Goal: Information Seeking & Learning: Find specific page/section

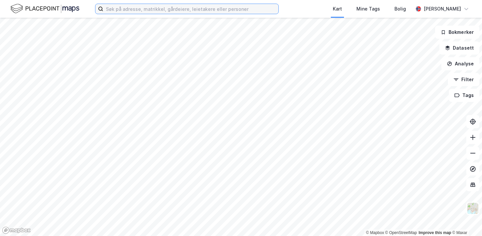
click at [230, 5] on input at bounding box center [190, 9] width 175 height 10
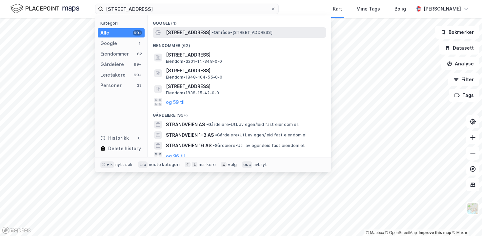
click at [212, 29] on div "[STREET_ADDRESS] • Område • [STREET_ADDRESS]" at bounding box center [245, 33] width 159 height 8
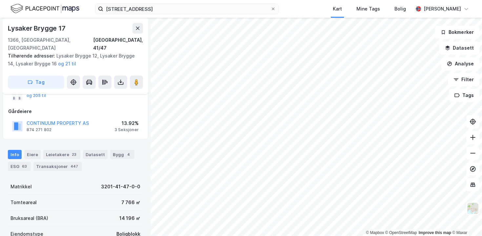
scroll to position [71, 0]
click at [38, 149] on div "Eiere" at bounding box center [32, 153] width 16 height 9
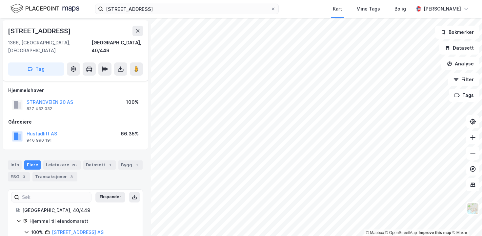
scroll to position [31, 0]
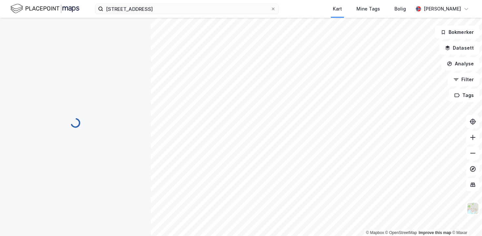
scroll to position [31, 0]
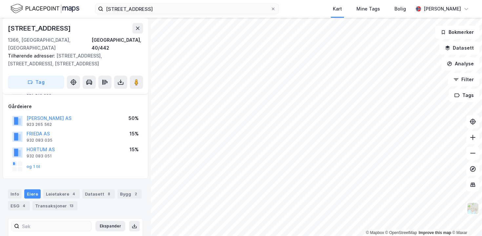
scroll to position [31, 0]
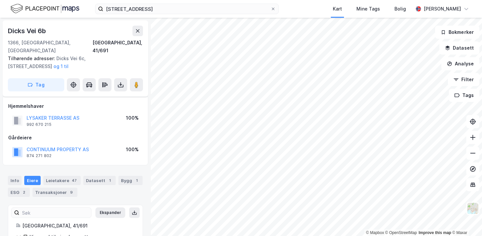
scroll to position [31, 0]
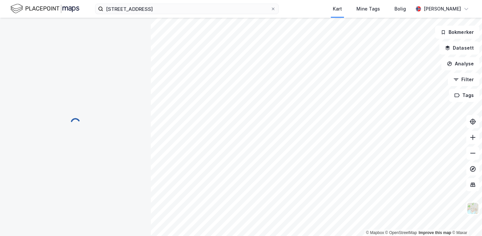
scroll to position [31, 0]
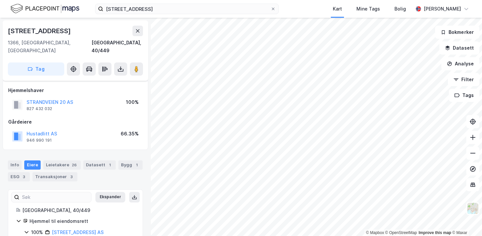
scroll to position [31, 0]
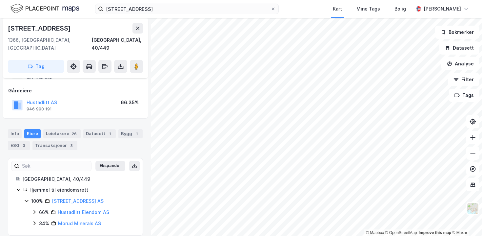
scroll to position [31, 0]
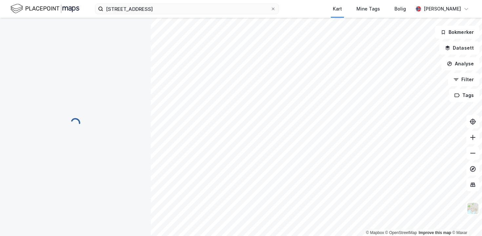
scroll to position [31, 0]
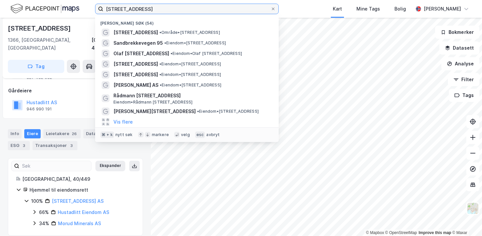
click at [137, 8] on input "[STREET_ADDRESS]" at bounding box center [186, 9] width 167 height 10
click at [137, 5] on input "[STREET_ADDRESS]" at bounding box center [186, 9] width 167 height 10
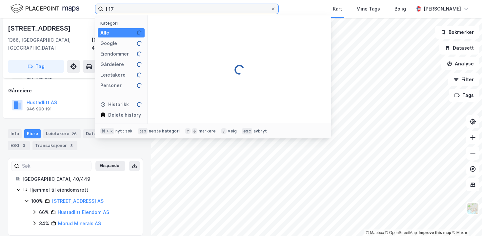
click at [137, 5] on input "I 17" at bounding box center [186, 9] width 167 height 10
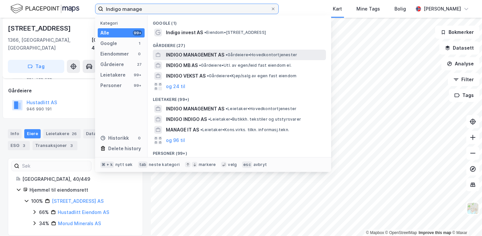
type input "Indigo manage"
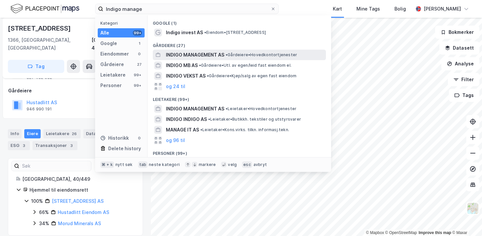
click at [199, 58] on span "INDIGO MANAGEMENT AS" at bounding box center [195, 55] width 58 height 8
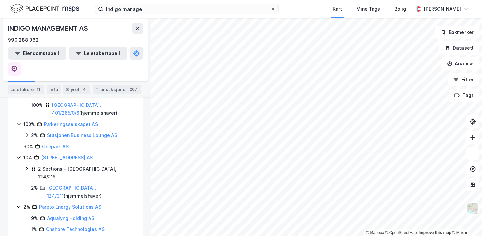
scroll to position [171, 0]
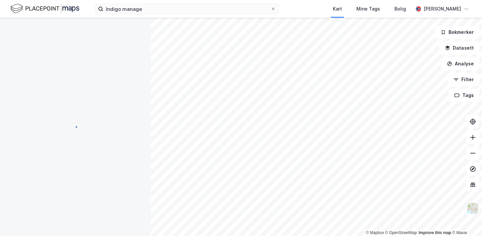
scroll to position [31, 0]
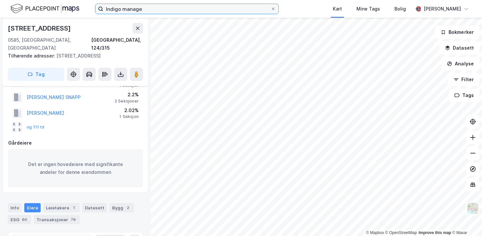
click at [149, 12] on input "Indigo manage" at bounding box center [186, 9] width 167 height 10
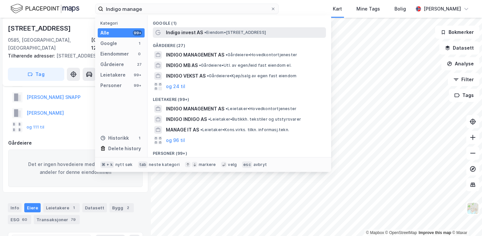
click at [178, 36] on span "Indigo invest AS" at bounding box center [184, 33] width 37 height 8
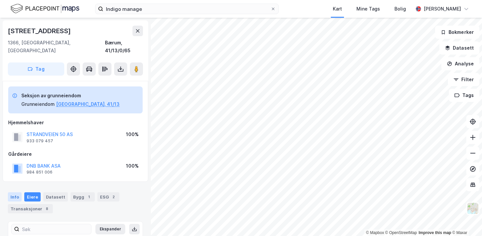
click at [18, 192] on div "Info" at bounding box center [15, 196] width 14 height 9
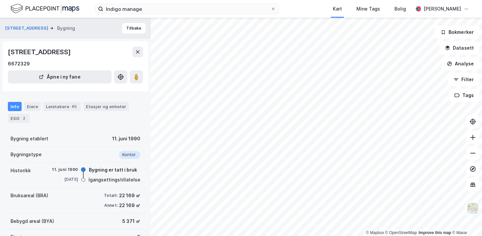
scroll to position [6, 0]
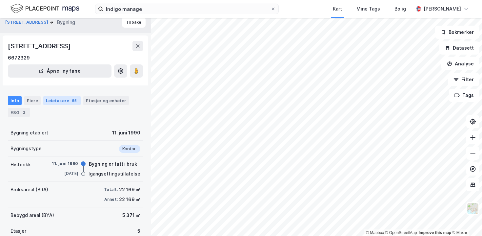
click at [65, 104] on div "Leietakere 65" at bounding box center [61, 100] width 37 height 9
